Goal: Task Accomplishment & Management: Manage account settings

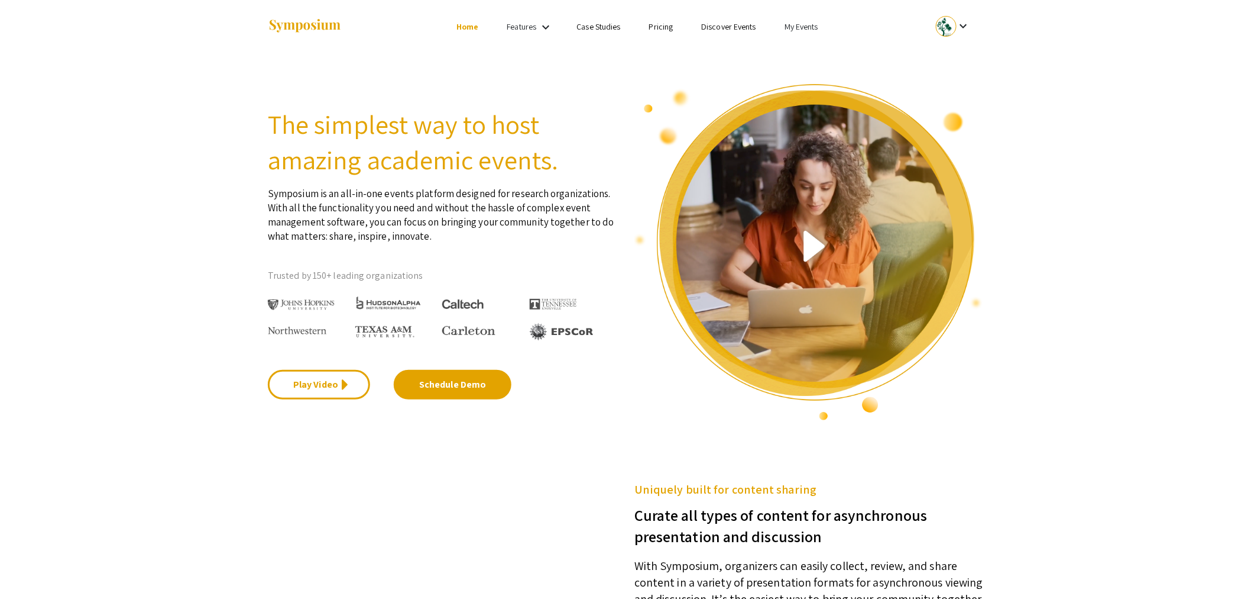
click at [966, 25] on mat-icon "keyboard_arrow_down" at bounding box center [964, 26] width 14 height 14
click at [792, 27] on div at bounding box center [625, 299] width 1251 height 599
click at [800, 31] on link "My Events" at bounding box center [802, 26] width 34 height 11
click at [801, 50] on button "Events I've organized" at bounding box center [820, 52] width 101 height 28
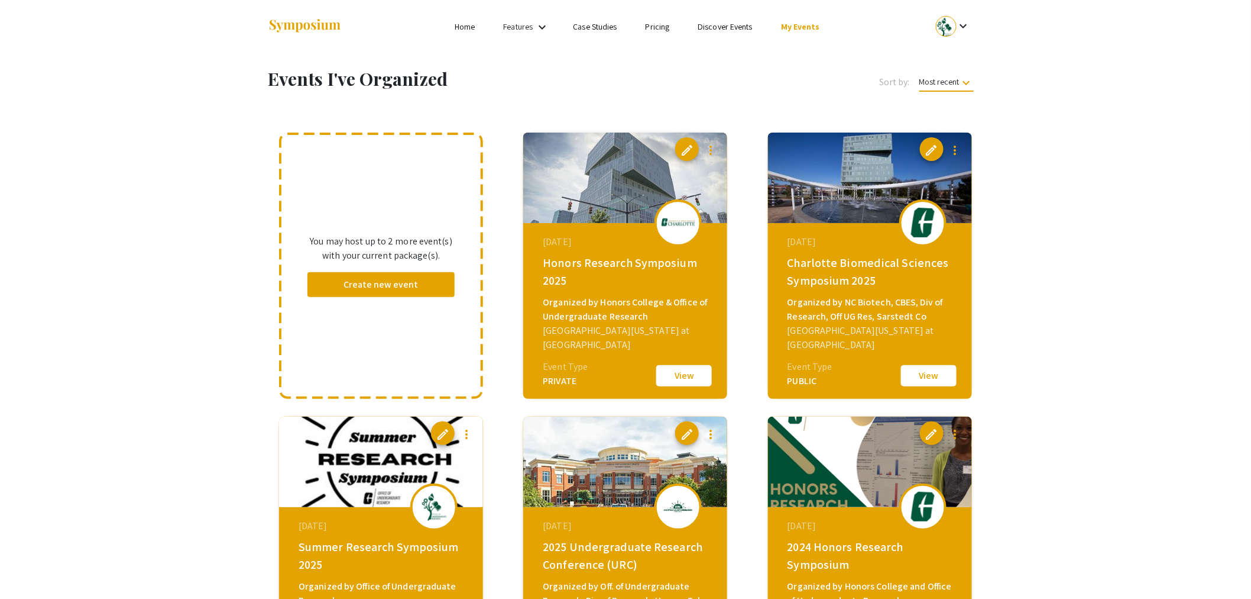
click at [691, 376] on button "View" at bounding box center [684, 375] width 59 height 25
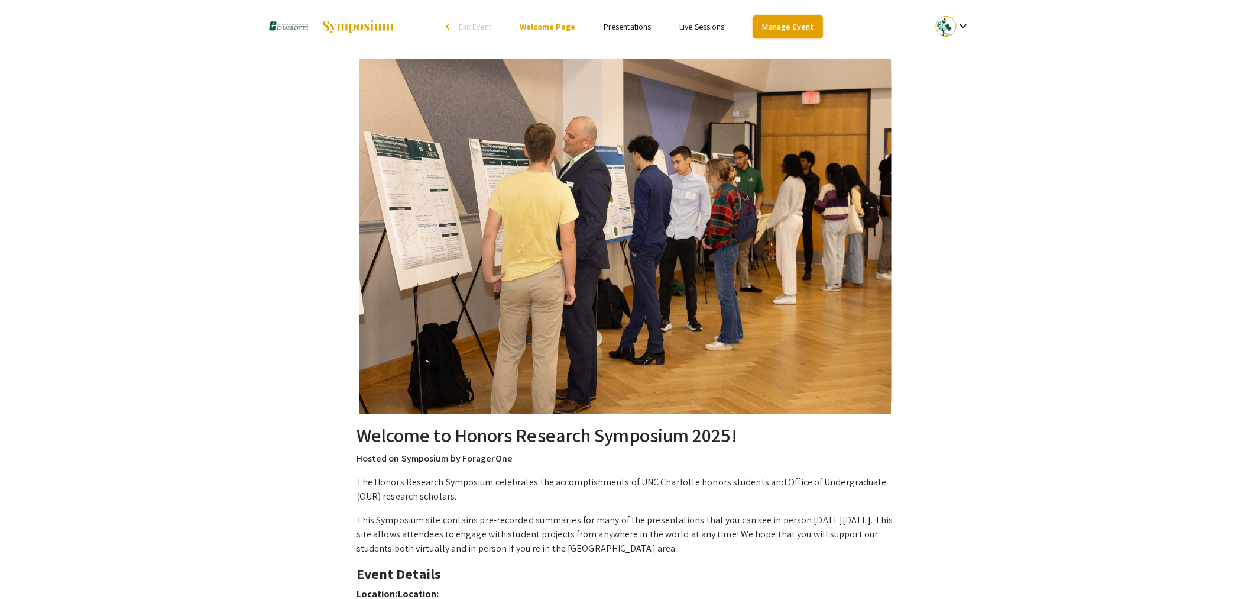
click at [809, 18] on link "Manage Event" at bounding box center [788, 26] width 70 height 23
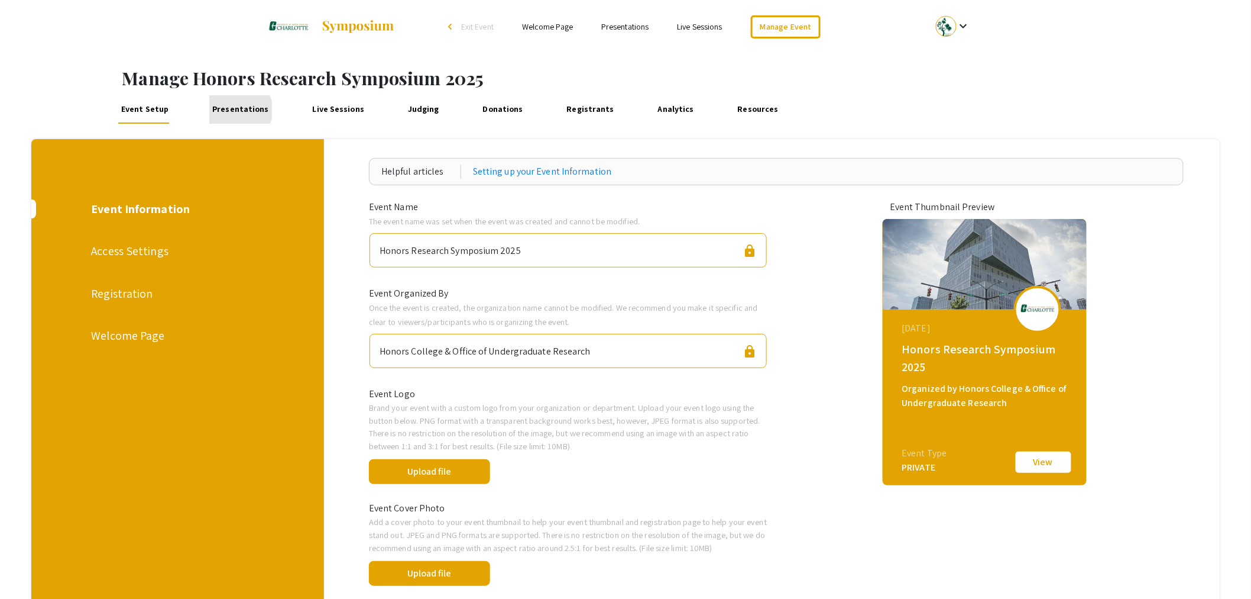
click at [238, 110] on link "Presentations" at bounding box center [240, 109] width 63 height 28
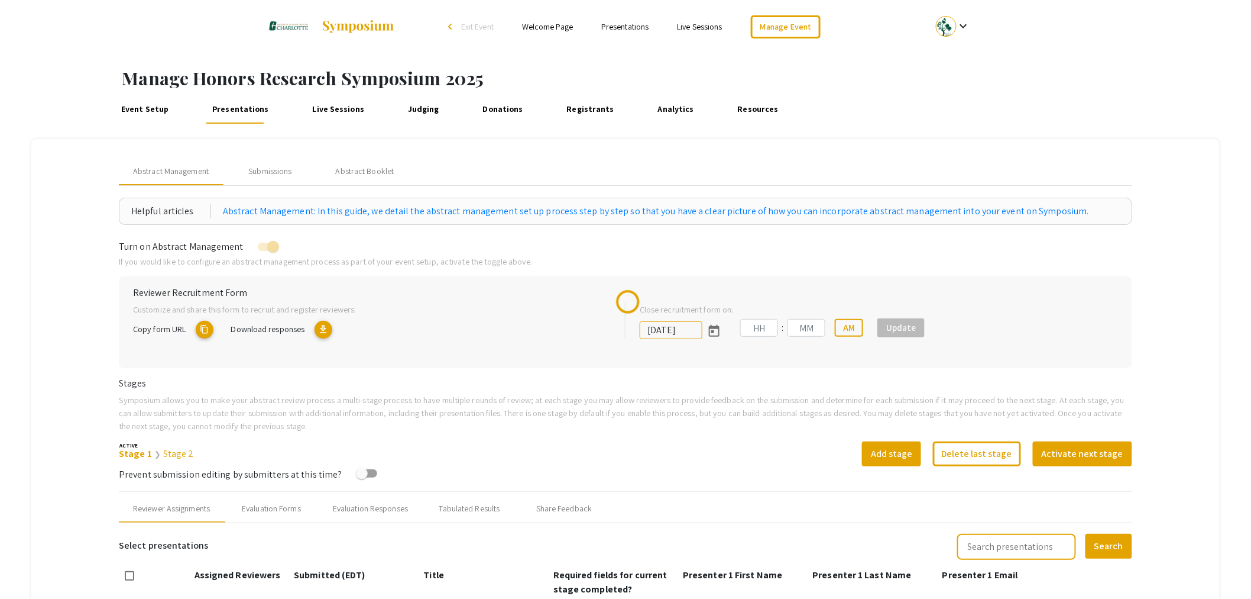
type input "[DATE]"
type input "11"
click at [282, 173] on div "Submissions" at bounding box center [269, 171] width 43 height 12
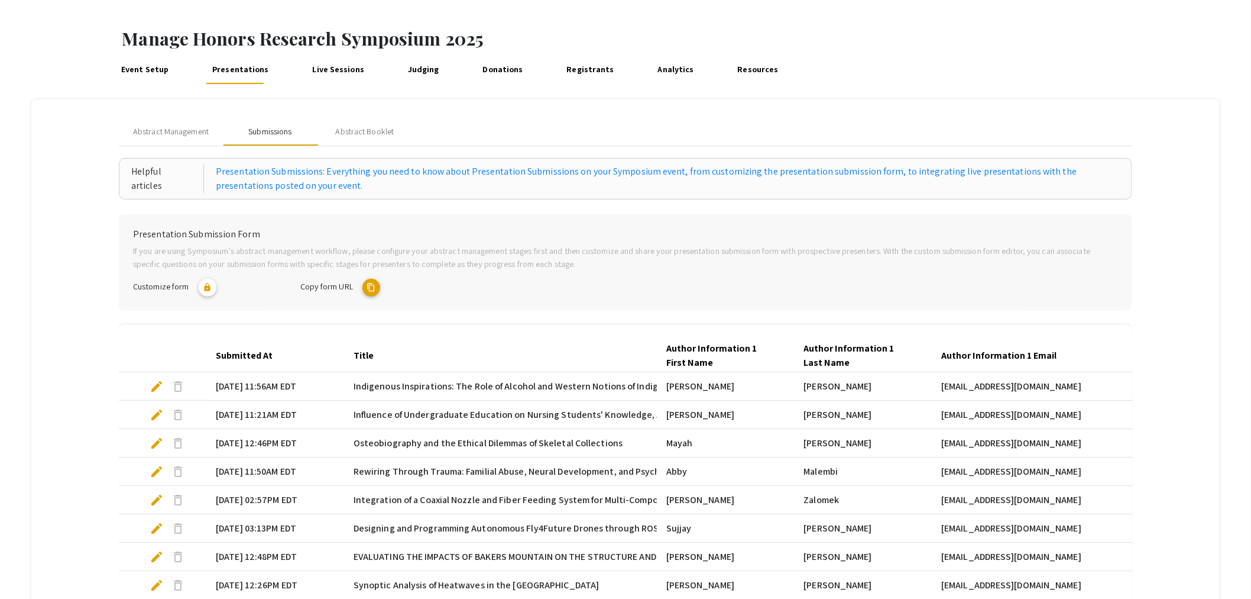
scroll to position [197, 0]
